Goal: Communication & Community: Answer question/provide support

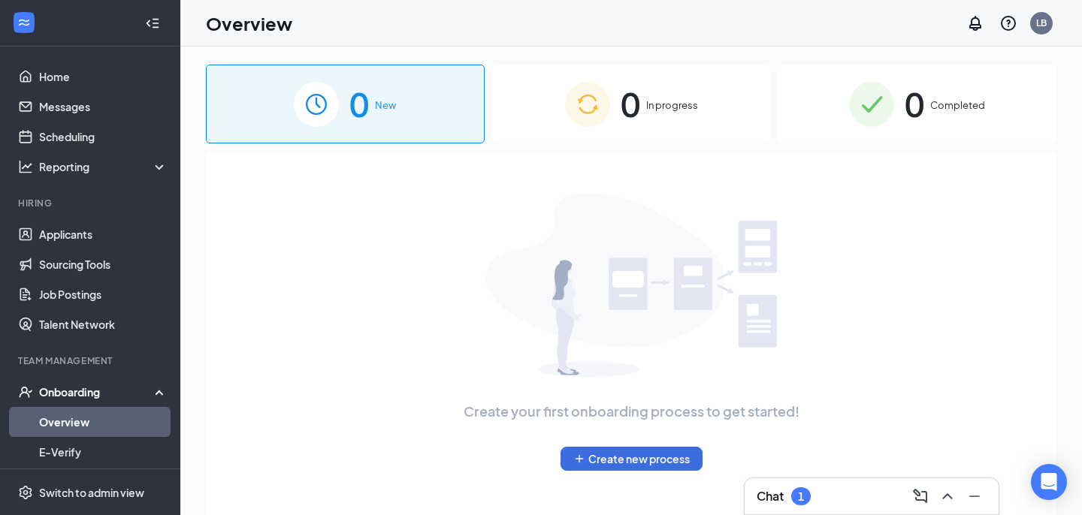
click at [851, 505] on div "Chat 1" at bounding box center [871, 496] width 230 height 24
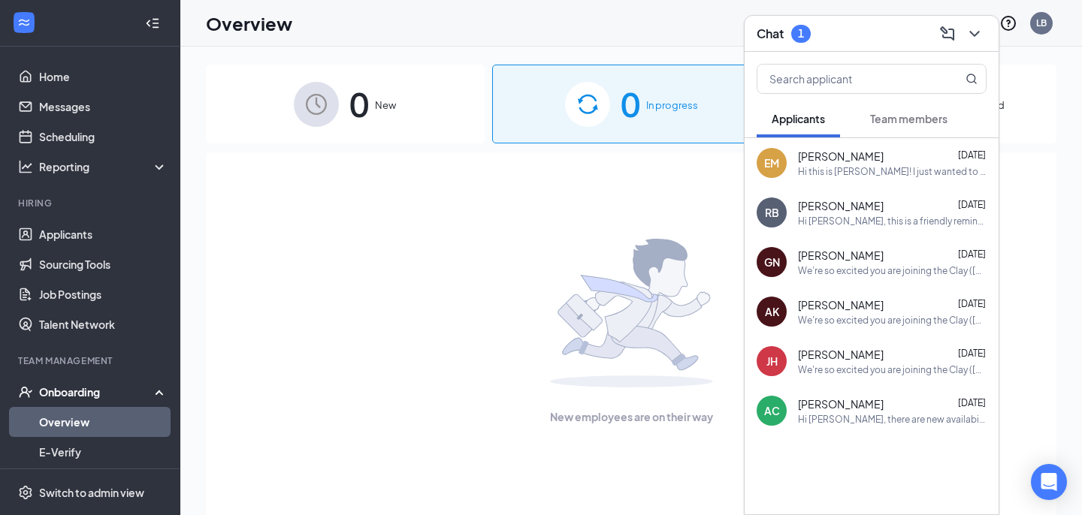
click at [946, 131] on button "Team members" at bounding box center [908, 119] width 107 height 38
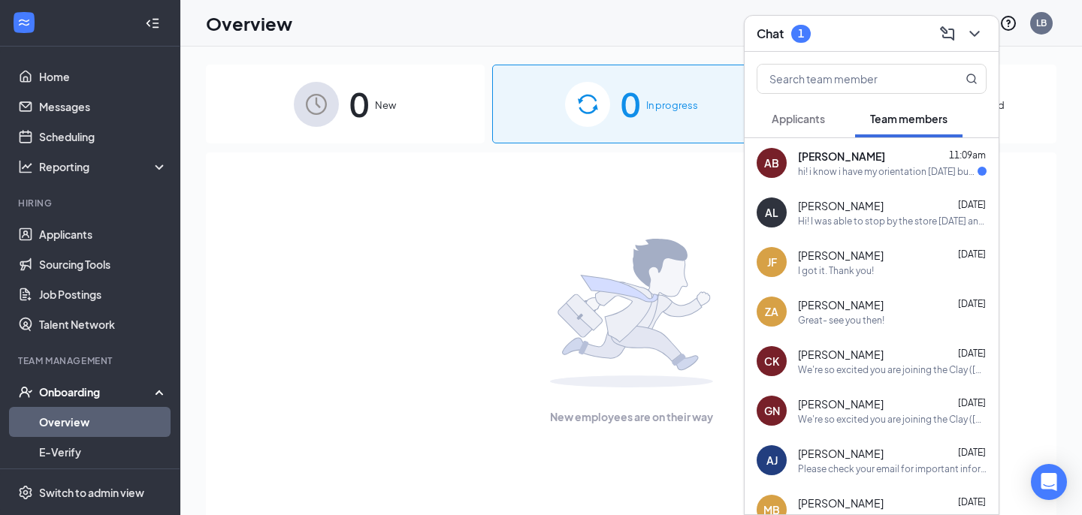
click at [886, 183] on div "AB [PERSON_NAME] 11:09am hi! i know i have my orientation [DATE] but, i was jus…" at bounding box center [871, 163] width 254 height 50
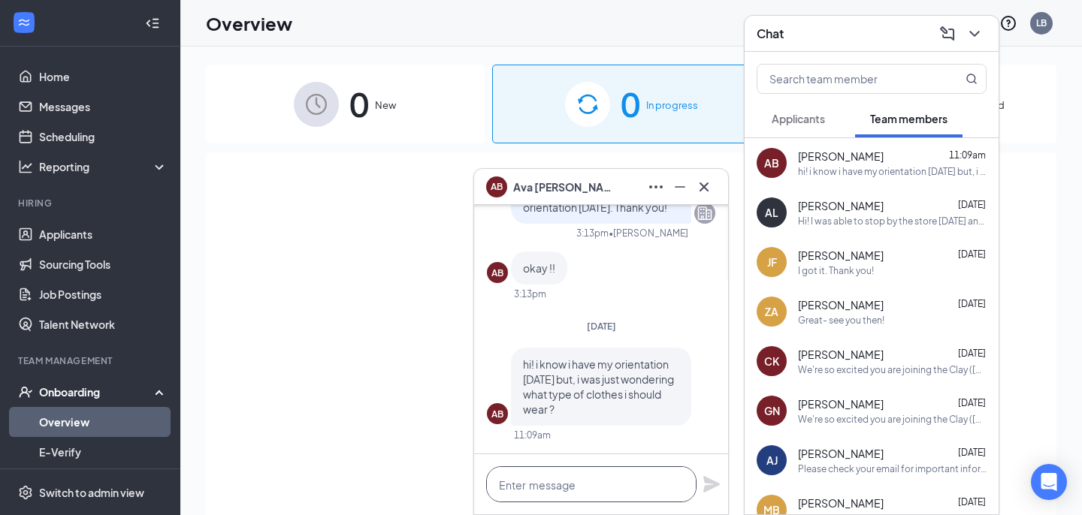
click at [576, 481] on textarea at bounding box center [591, 484] width 210 height 36
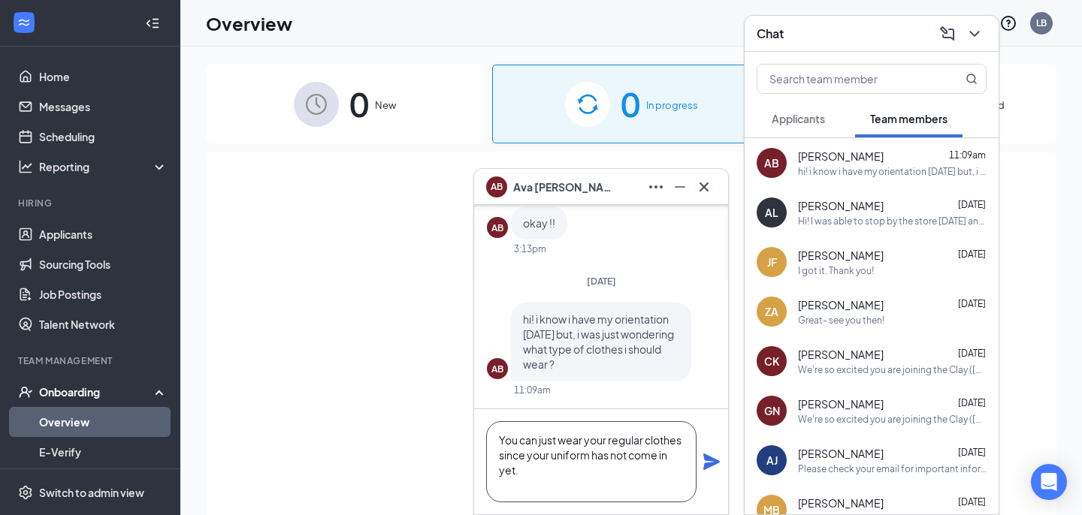
scroll to position [1, 0]
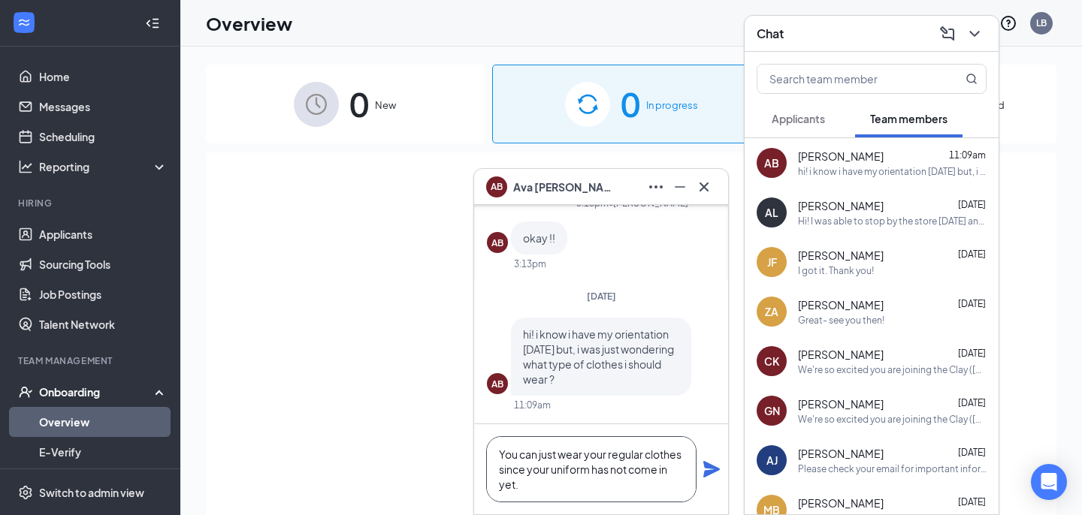
type textarea "You can just wear your regular clothes since your uniform has not come in yet."
click at [704, 477] on icon "Plane" at bounding box center [711, 469] width 17 height 17
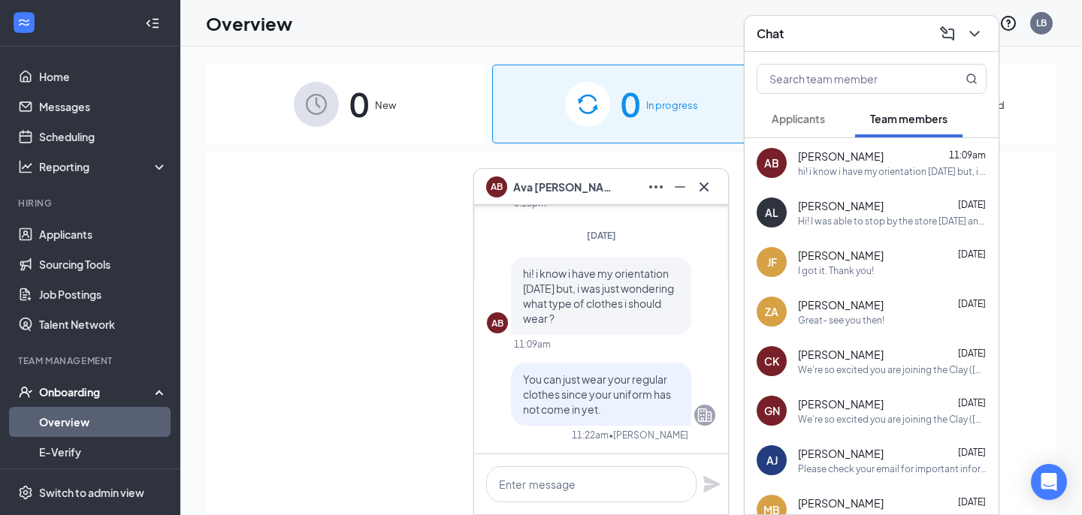
scroll to position [0, 0]
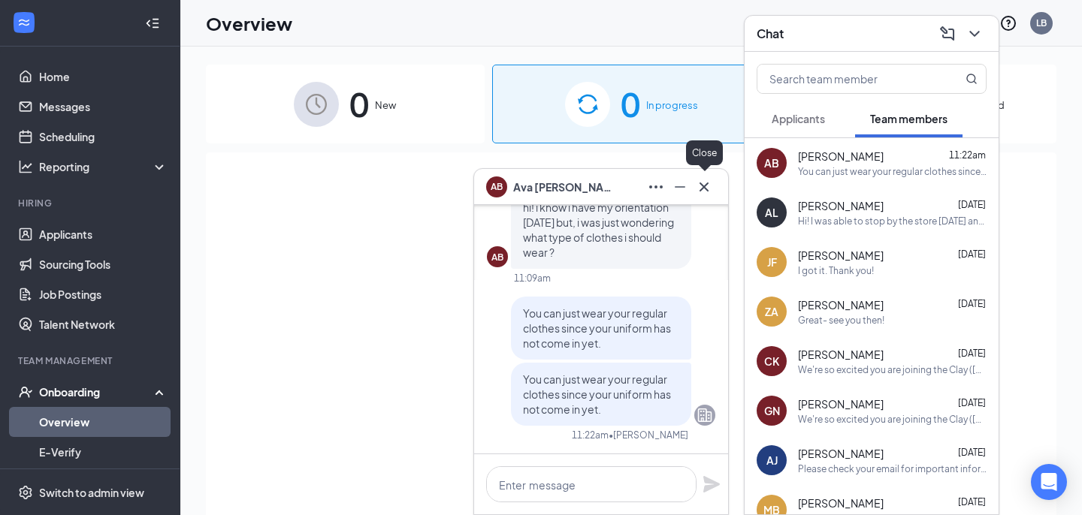
click at [707, 180] on icon "Cross" at bounding box center [704, 187] width 18 height 18
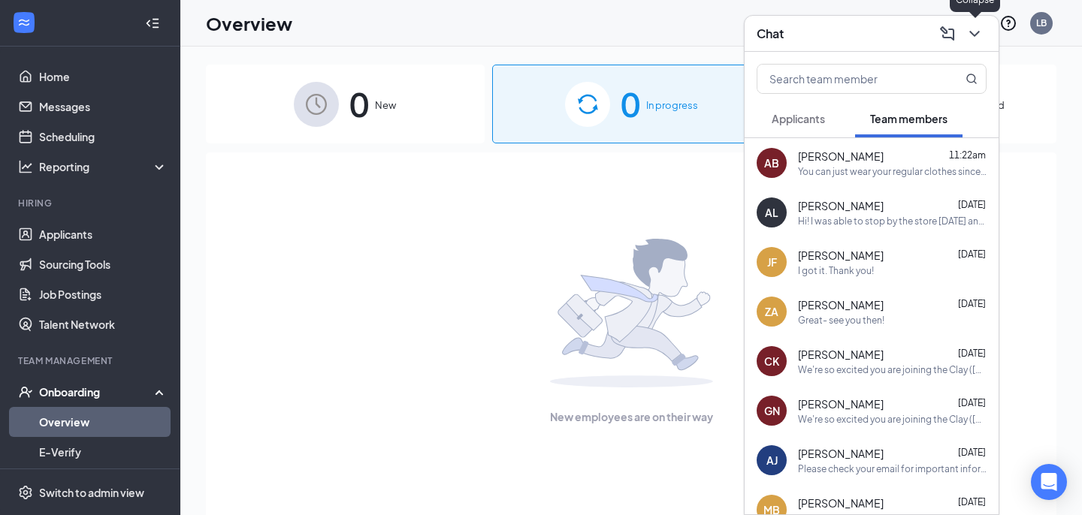
click at [967, 42] on icon "ChevronDown" at bounding box center [974, 34] width 18 height 18
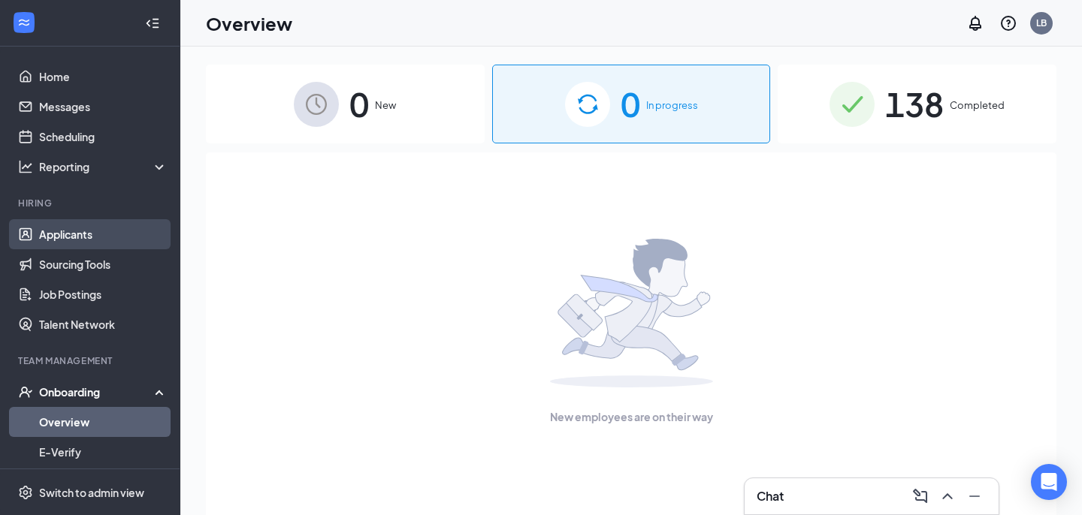
click at [93, 242] on link "Applicants" at bounding box center [103, 234] width 128 height 30
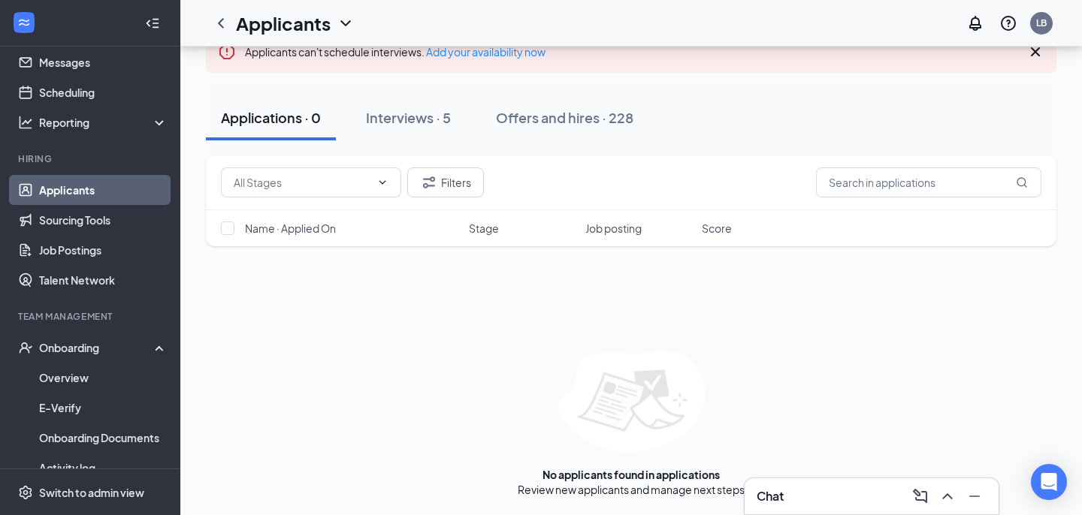
scroll to position [101, 0]
click at [437, 125] on div "Interviews · 5" at bounding box center [408, 117] width 85 height 19
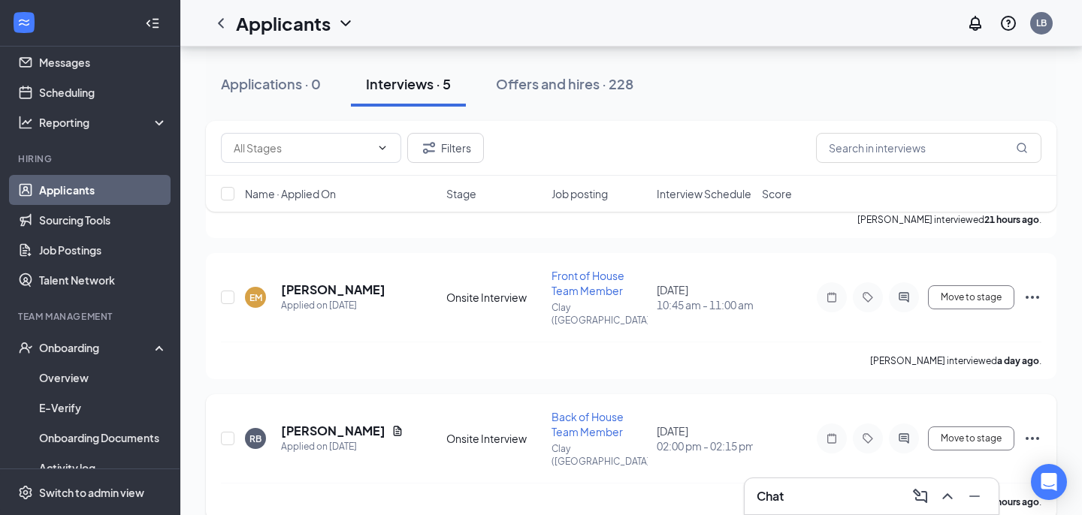
scroll to position [236, 0]
click at [1034, 288] on icon "Ellipses" at bounding box center [1032, 297] width 18 height 18
click at [1063, 280] on div "Applicants can't schedule interviews. Add your availability now Applications · …" at bounding box center [630, 316] width 901 height 1010
click at [559, 92] on div "Offers and hires · 228" at bounding box center [564, 83] width 137 height 19
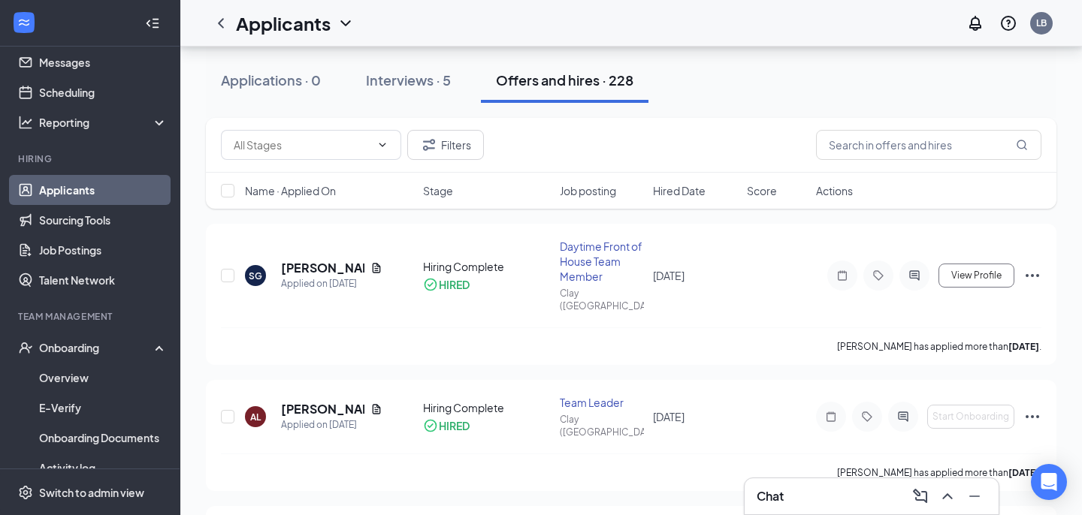
scroll to position [116, 0]
